Goal: Book appointment/travel/reservation

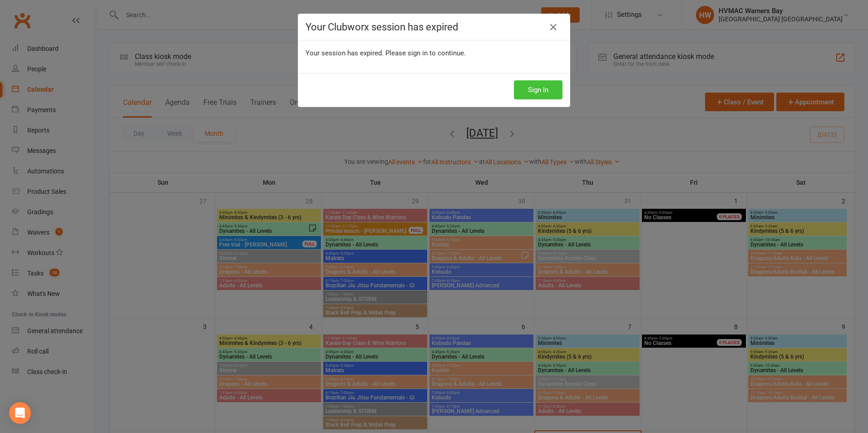
click at [528, 94] on button "Sign In" at bounding box center [538, 89] width 49 height 19
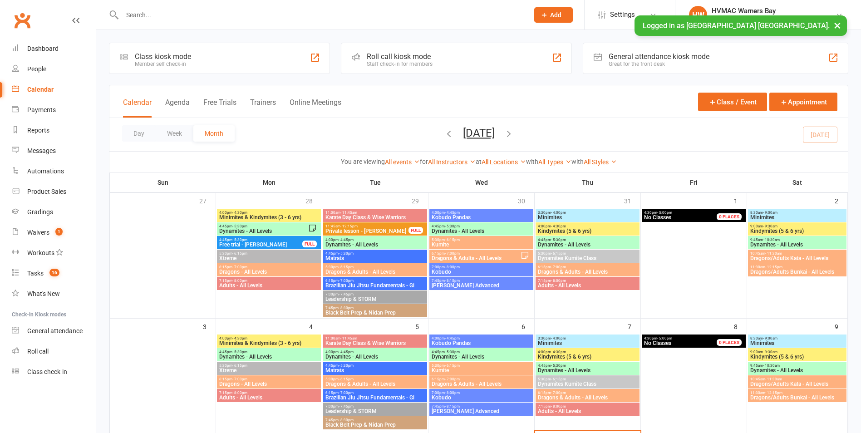
scroll to position [182, 0]
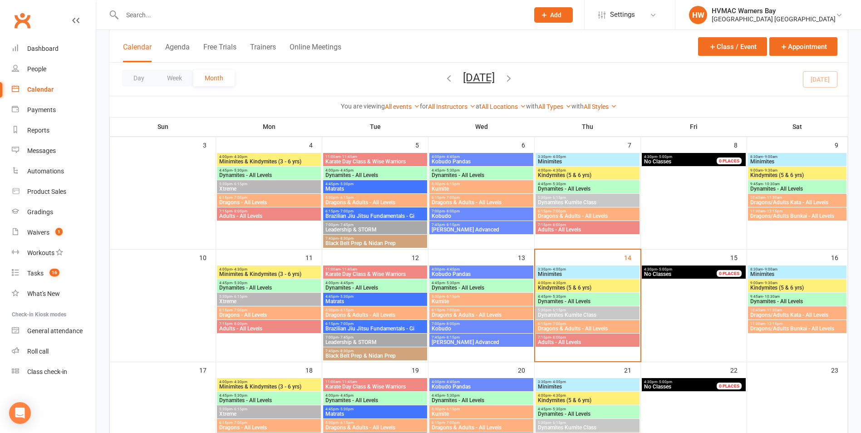
click at [602, 277] on div "3:30pm - 4:00pm Minimites" at bounding box center [588, 272] width 104 height 13
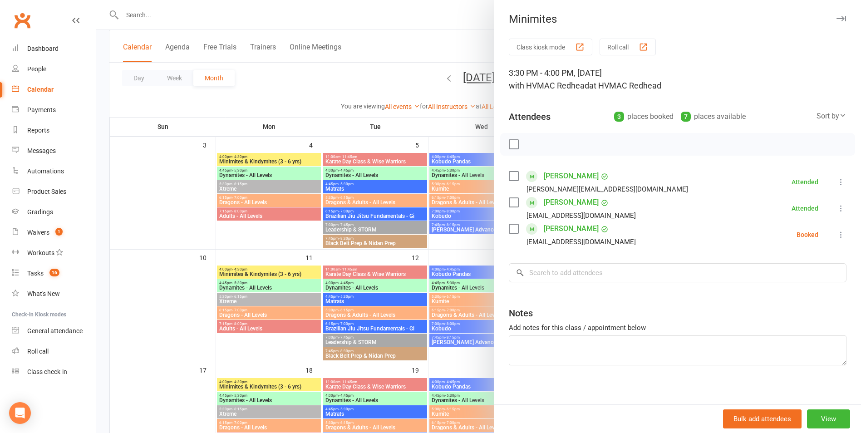
click at [513, 224] on label at bounding box center [513, 228] width 9 height 9
click at [548, 141] on icon "button" at bounding box center [553, 144] width 10 height 10
drag, startPoint x: 434, startPoint y: 296, endPoint x: 555, endPoint y: 298, distance: 121.2
click at [436, 296] on div at bounding box center [478, 216] width 765 height 433
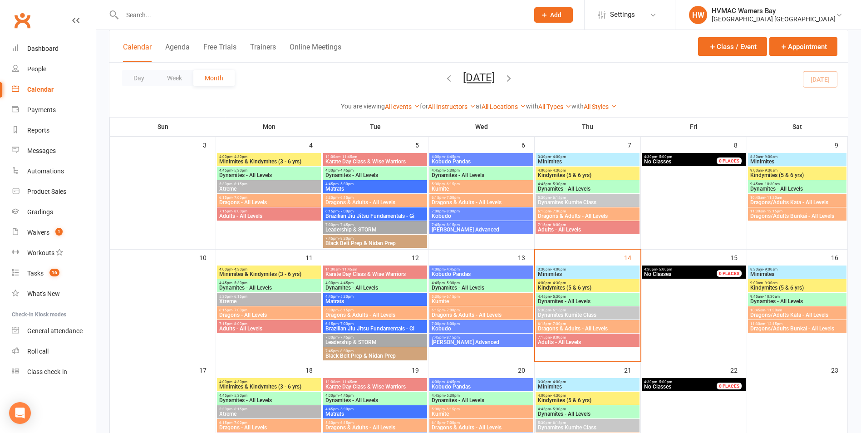
click at [588, 284] on span "4:00pm - 4:30pm" at bounding box center [588, 283] width 100 height 4
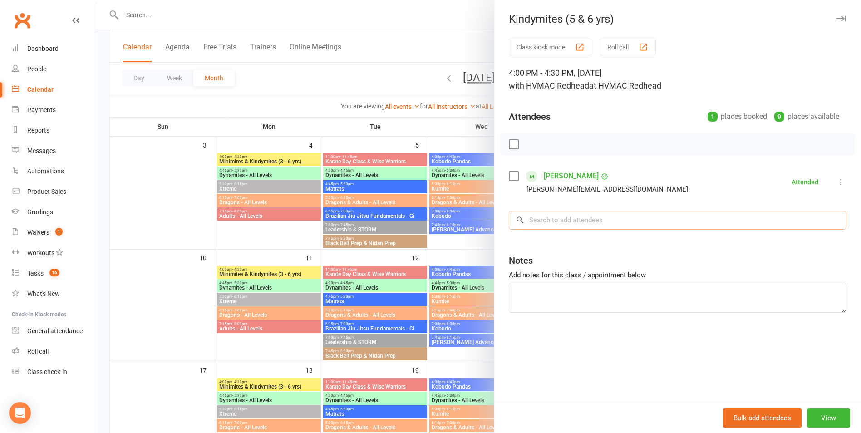
click at [581, 225] on input "search" at bounding box center [678, 220] width 338 height 19
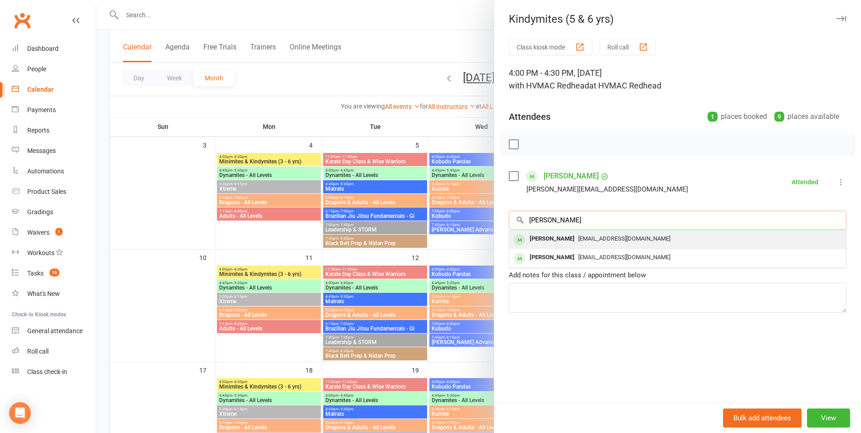
type input "[PERSON_NAME]"
click at [580, 233] on div "[EMAIL_ADDRESS][DOMAIN_NAME]" at bounding box center [678, 238] width 330 height 13
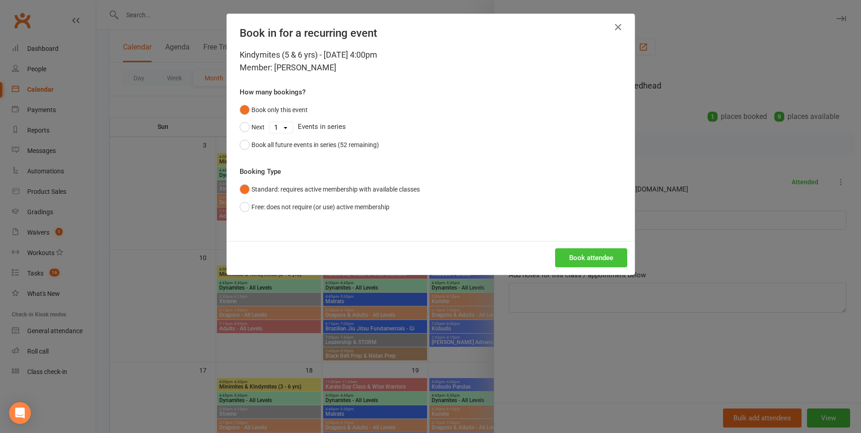
click at [588, 258] on button "Book attendee" at bounding box center [591, 257] width 72 height 19
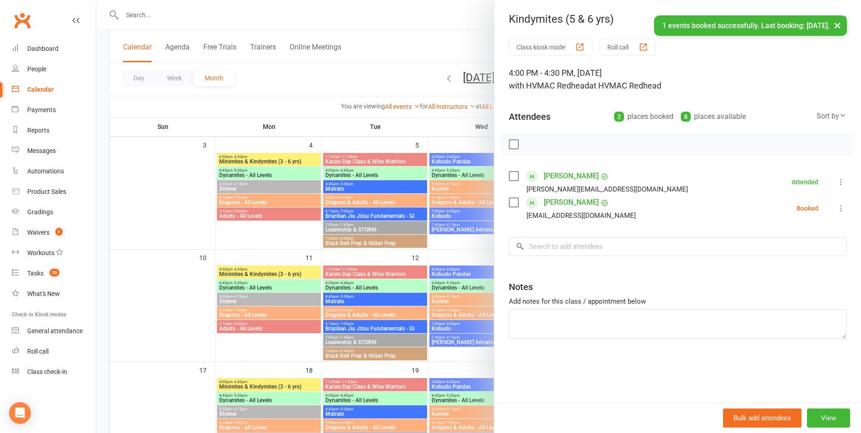
click at [511, 202] on label at bounding box center [513, 202] width 9 height 9
click at [531, 143] on icon "button" at bounding box center [534, 144] width 10 height 10
click at [445, 259] on div at bounding box center [478, 216] width 765 height 433
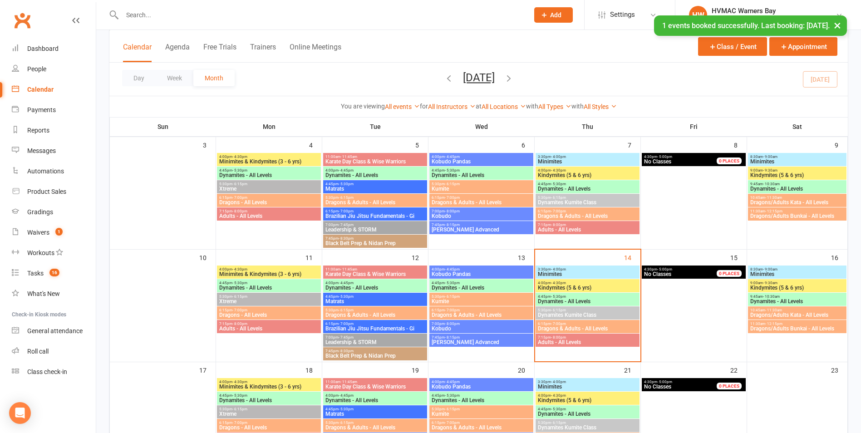
click at [620, 299] on span "Dynamites - All Levels" at bounding box center [588, 301] width 100 height 5
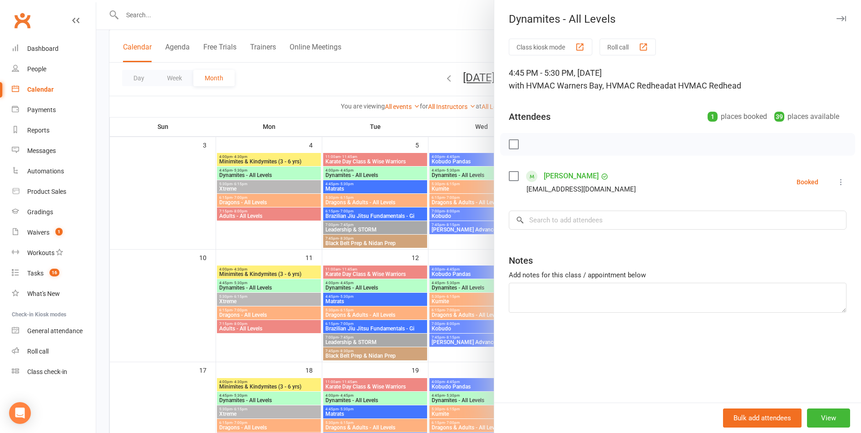
click at [440, 293] on div at bounding box center [478, 216] width 765 height 433
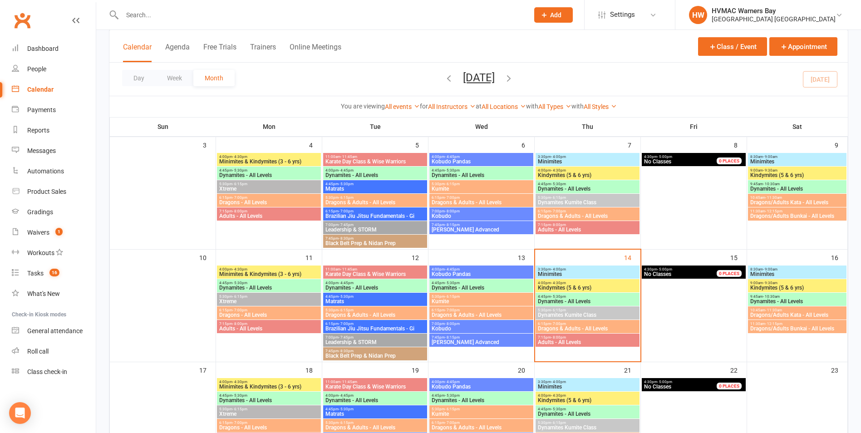
click at [575, 310] on span "5:30pm - 6:15pm" at bounding box center [588, 310] width 100 height 4
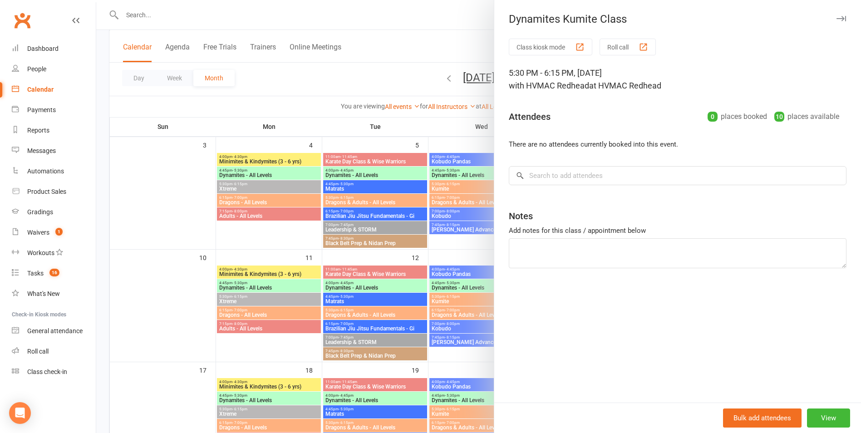
click at [474, 291] on div at bounding box center [478, 216] width 765 height 433
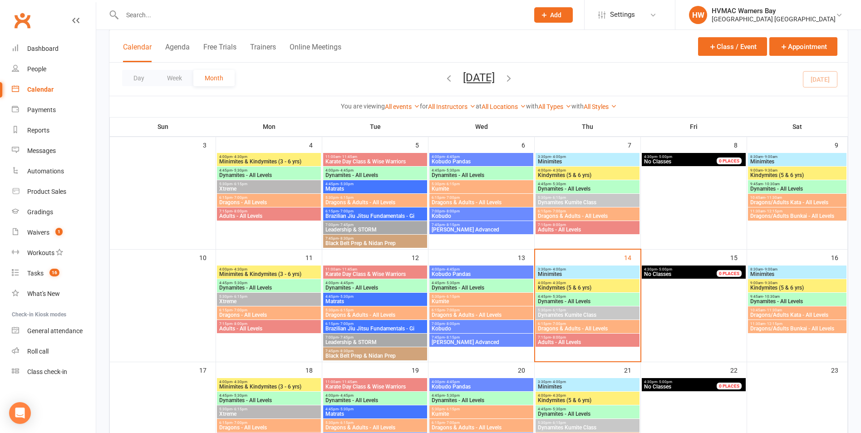
click at [558, 324] on span "- 7:00pm" at bounding box center [558, 324] width 15 height 4
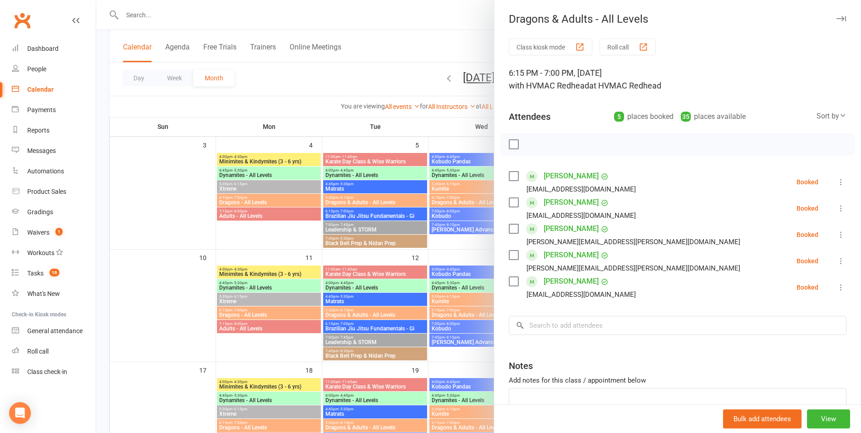
drag, startPoint x: 454, startPoint y: 217, endPoint x: 461, endPoint y: 244, distance: 27.3
click at [457, 227] on div at bounding box center [478, 216] width 765 height 433
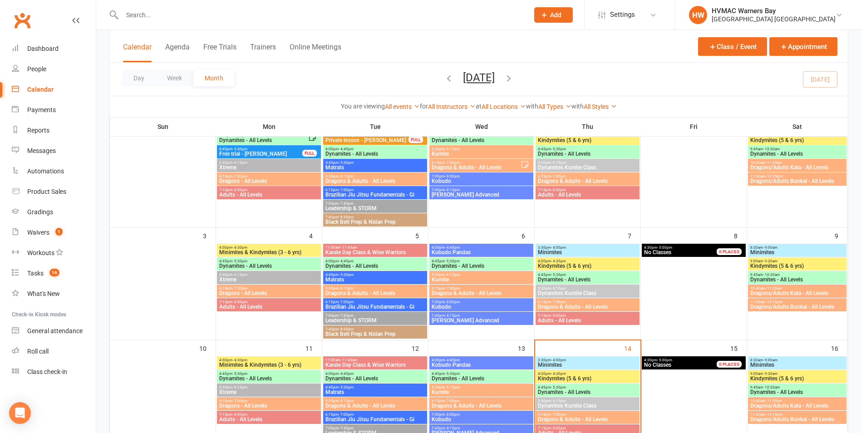
scroll to position [136, 0]
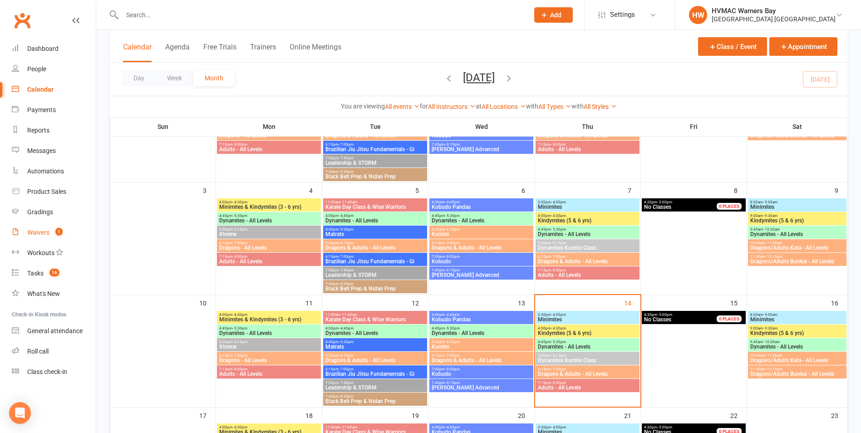
click at [45, 235] on div "Waivers" at bounding box center [38, 232] width 22 height 7
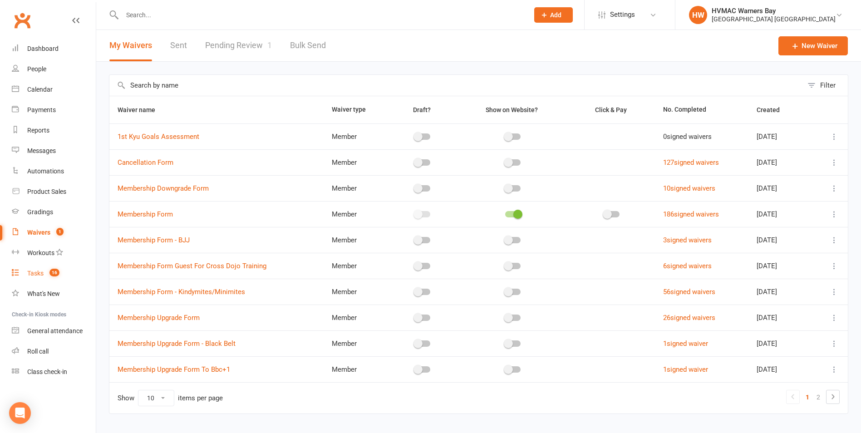
click at [35, 274] on div "Tasks" at bounding box center [35, 273] width 16 height 7
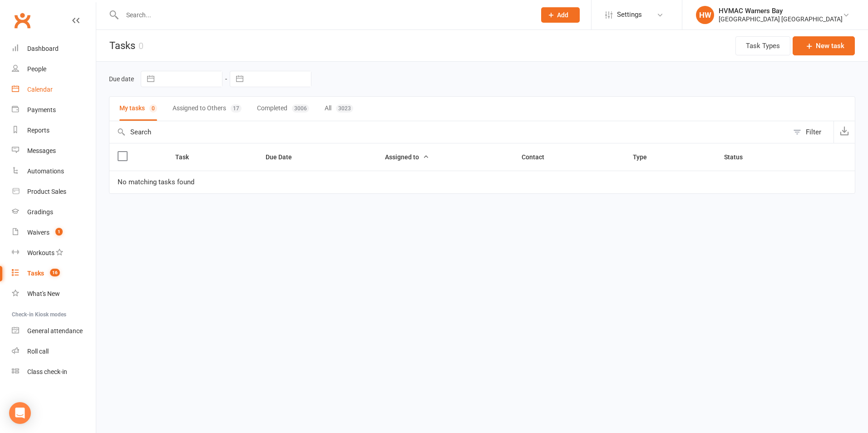
click at [77, 91] on link "Calendar" at bounding box center [54, 89] width 84 height 20
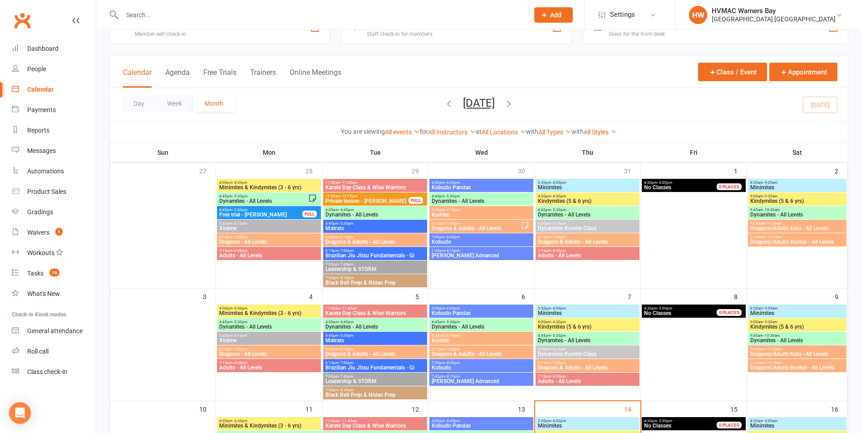
scroll to position [227, 0]
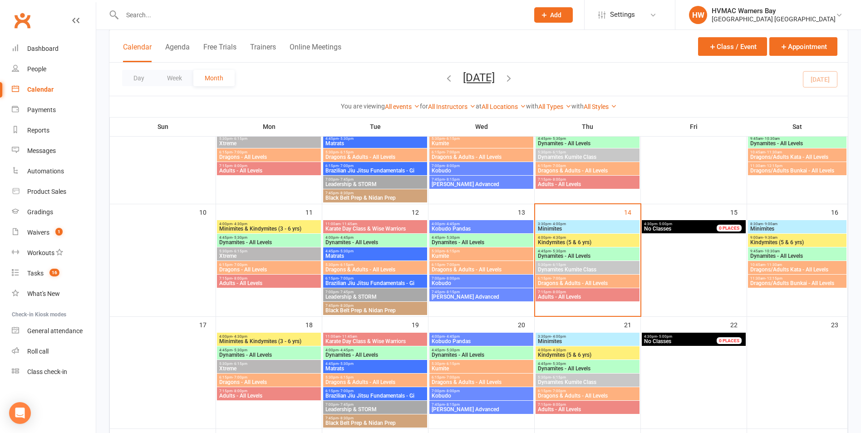
click at [585, 256] on span "Dynamites - All Levels" at bounding box center [588, 255] width 100 height 5
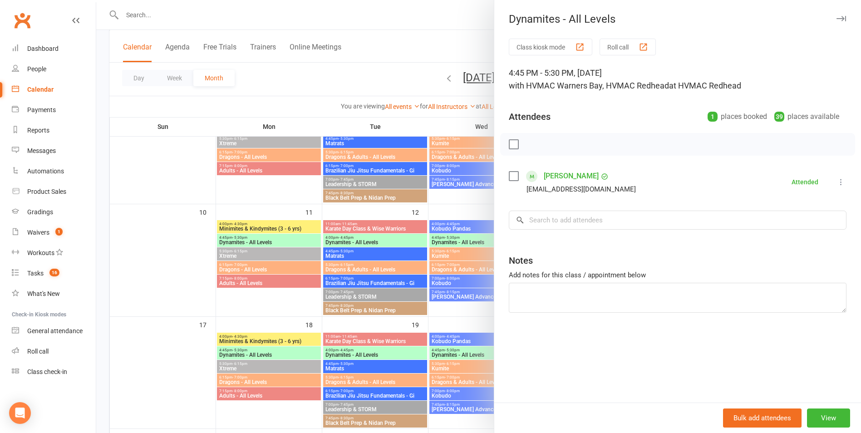
click at [445, 352] on div at bounding box center [478, 216] width 765 height 433
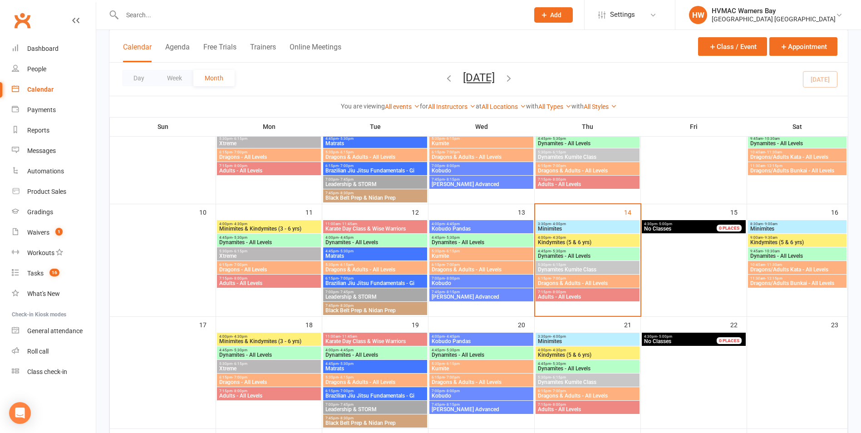
click at [617, 252] on span "4:45pm - 5:30pm" at bounding box center [588, 251] width 100 height 4
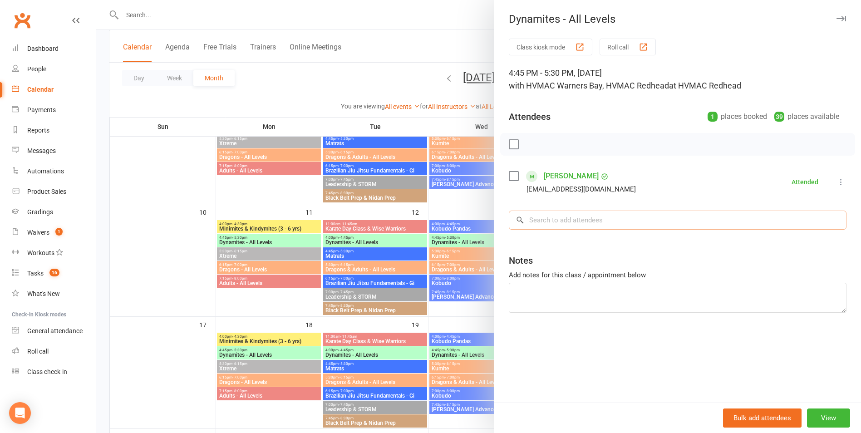
click at [542, 225] on input "search" at bounding box center [678, 220] width 338 height 19
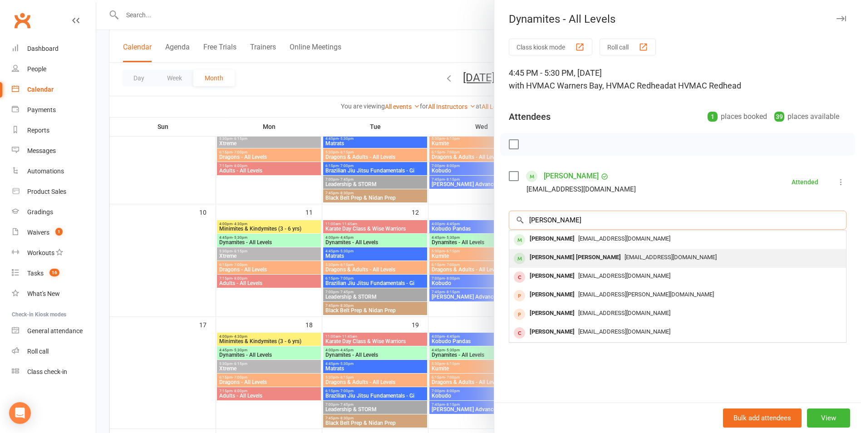
type input "[PERSON_NAME]"
click at [591, 261] on div "[EMAIL_ADDRESS][DOMAIN_NAME]" at bounding box center [678, 257] width 330 height 13
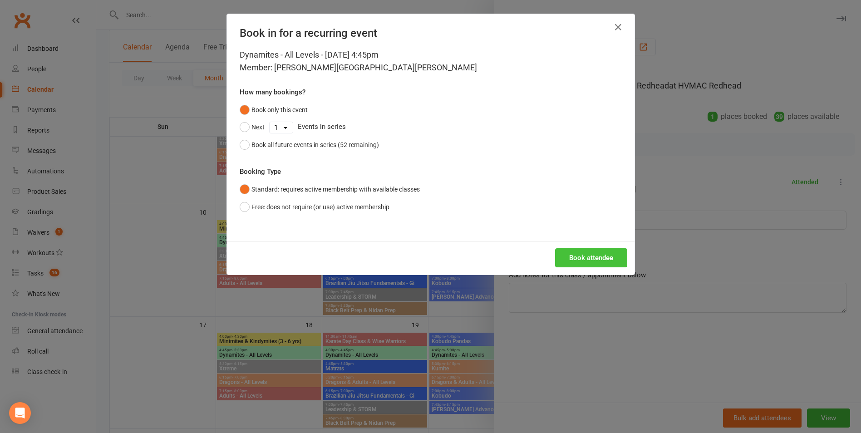
click at [596, 249] on button "Book attendee" at bounding box center [591, 257] width 72 height 19
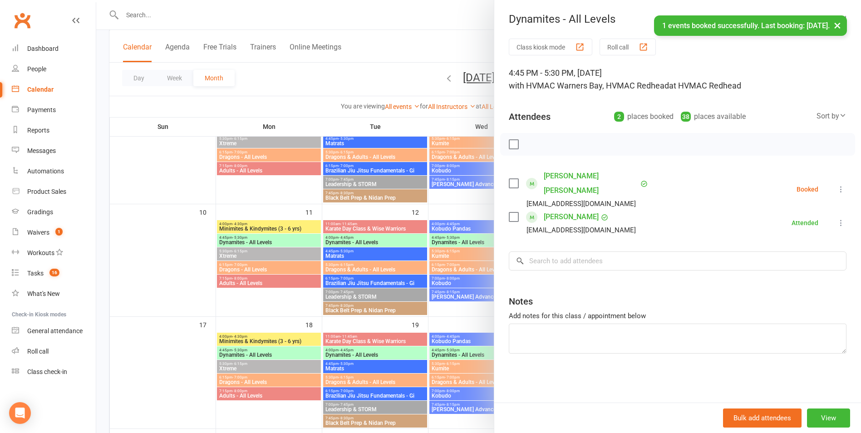
click at [511, 179] on label at bounding box center [513, 183] width 9 height 9
click at [533, 150] on button "button" at bounding box center [533, 144] width 15 height 15
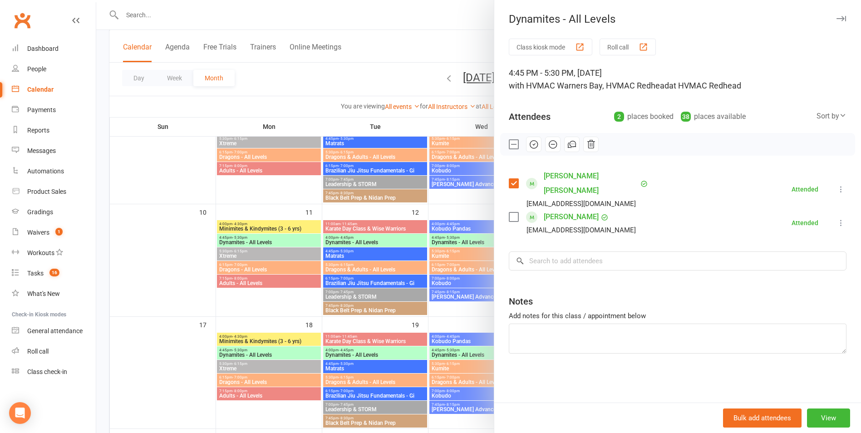
click at [509, 179] on label at bounding box center [513, 183] width 9 height 9
click at [409, 251] on div at bounding box center [478, 216] width 765 height 433
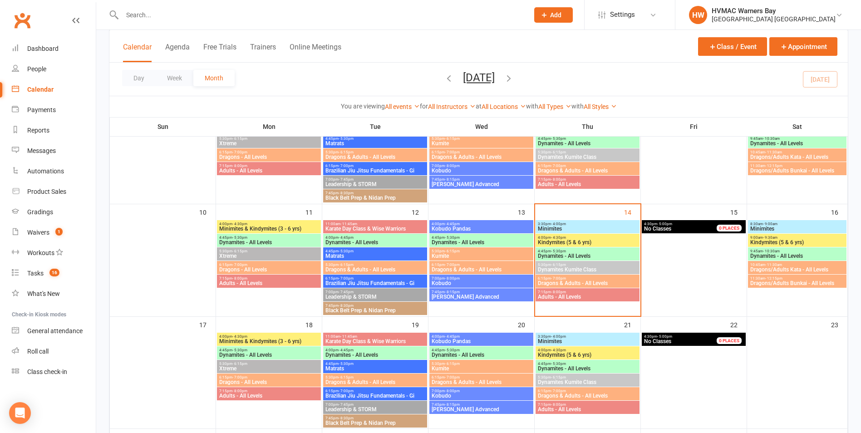
click at [562, 256] on span "Dynamites - All Levels" at bounding box center [588, 255] width 100 height 5
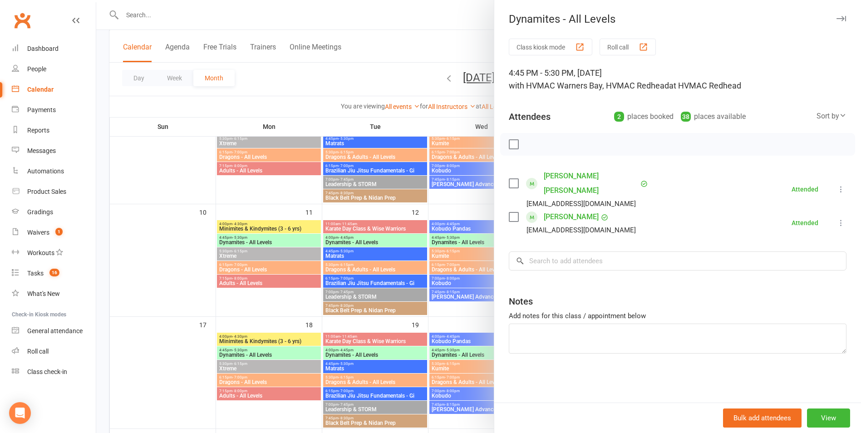
click at [409, 301] on div at bounding box center [478, 216] width 765 height 433
